Goal: Find specific page/section: Find specific page/section

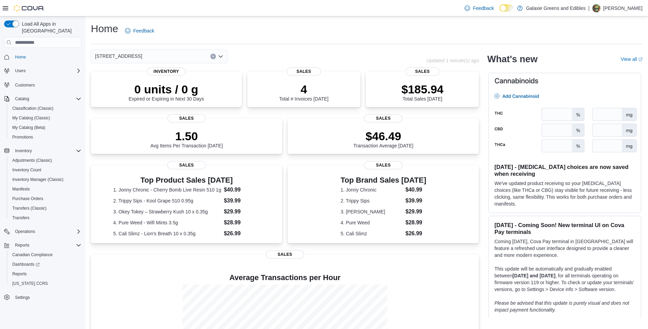
click at [221, 56] on icon "Open list of options" at bounding box center [220, 56] width 5 height 5
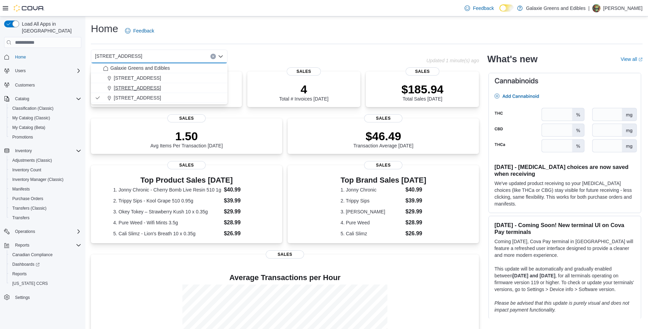
click at [129, 88] on span "[STREET_ADDRESS]" at bounding box center [137, 87] width 47 height 7
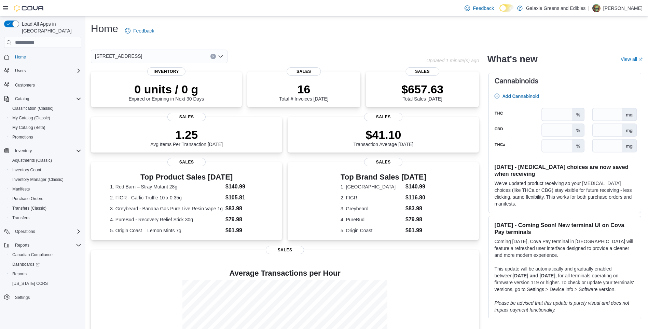
click at [222, 55] on icon "Open list of options" at bounding box center [220, 56] width 5 height 5
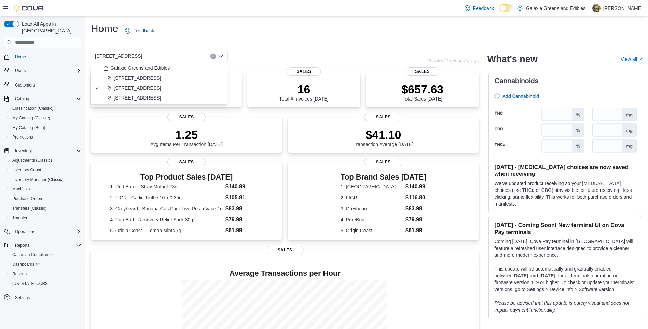
click at [121, 77] on span "[STREET_ADDRESS]" at bounding box center [137, 77] width 47 height 7
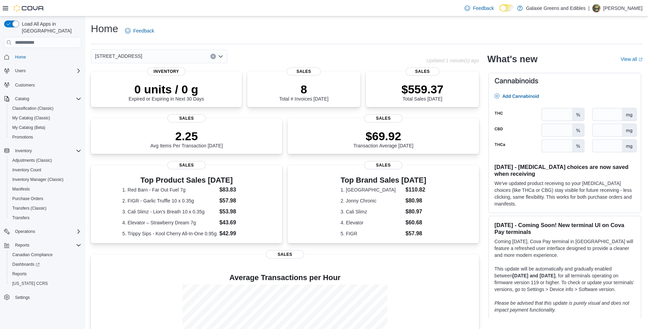
click at [220, 56] on icon "Open list of options" at bounding box center [220, 56] width 5 height 5
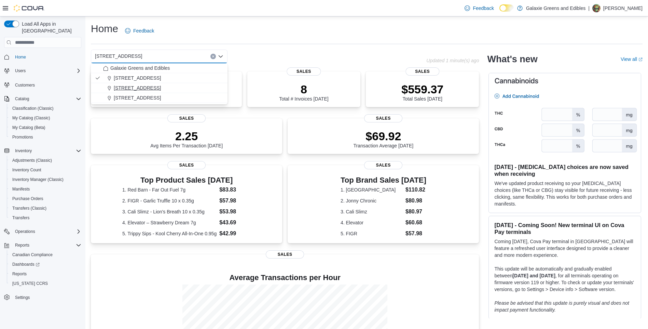
click at [131, 89] on span "[STREET_ADDRESS]" at bounding box center [137, 87] width 47 height 7
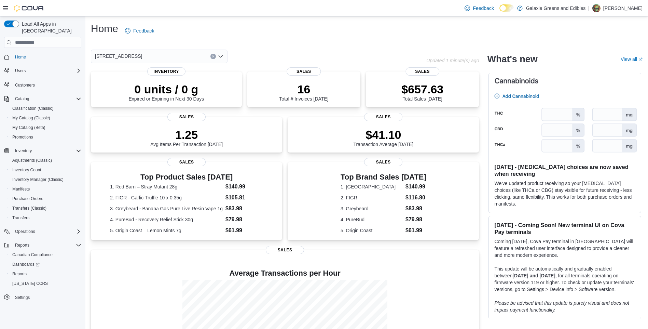
click at [222, 57] on icon "Open list of options" at bounding box center [220, 56] width 5 height 5
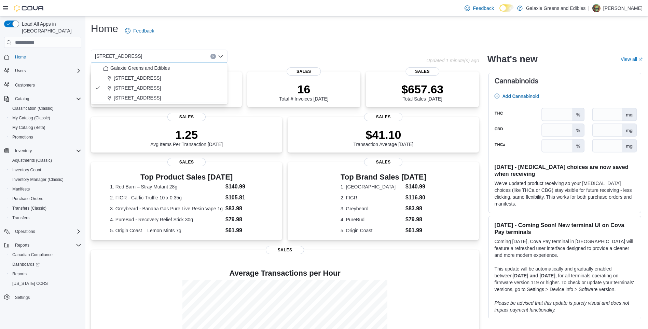
click at [124, 96] on span "[STREET_ADDRESS]" at bounding box center [137, 97] width 47 height 7
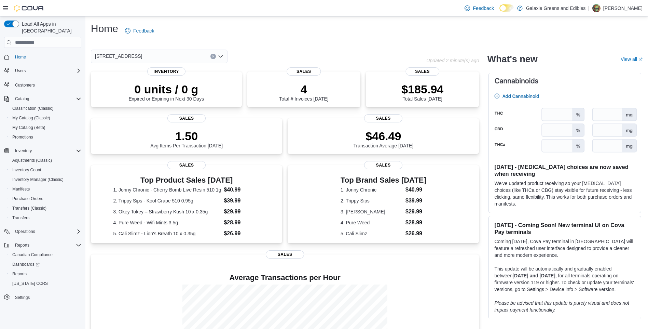
click at [222, 56] on icon "Open list of options" at bounding box center [221, 56] width 4 height 2
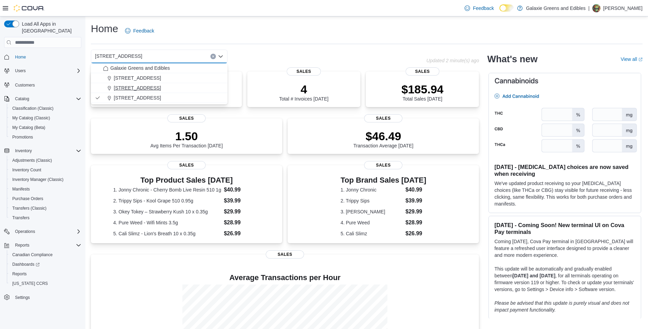
click at [120, 88] on span "[STREET_ADDRESS]" at bounding box center [137, 87] width 47 height 7
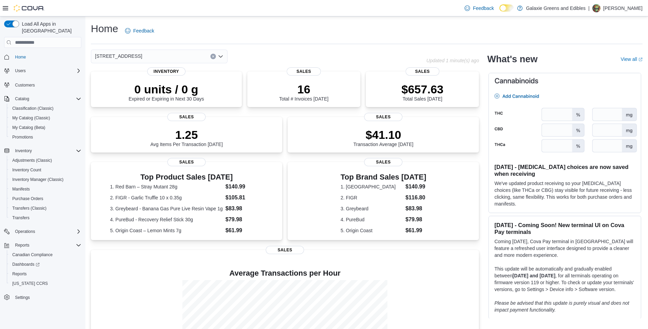
click at [221, 57] on icon "Open list of options" at bounding box center [221, 56] width 4 height 2
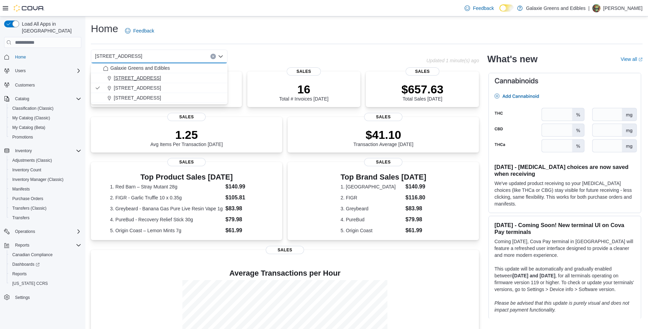
click at [130, 79] on span "[STREET_ADDRESS]" at bounding box center [137, 77] width 47 height 7
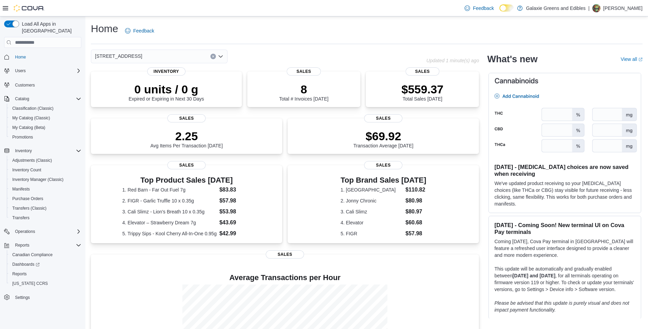
click at [221, 55] on icon "Open list of options" at bounding box center [220, 56] width 5 height 5
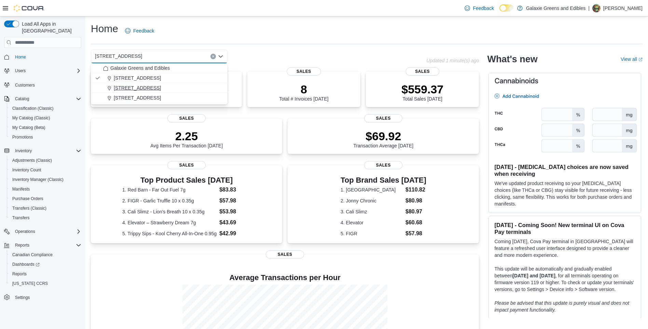
click at [133, 84] on span "[STREET_ADDRESS]" at bounding box center [137, 87] width 47 height 7
